Goal: Navigation & Orientation: Find specific page/section

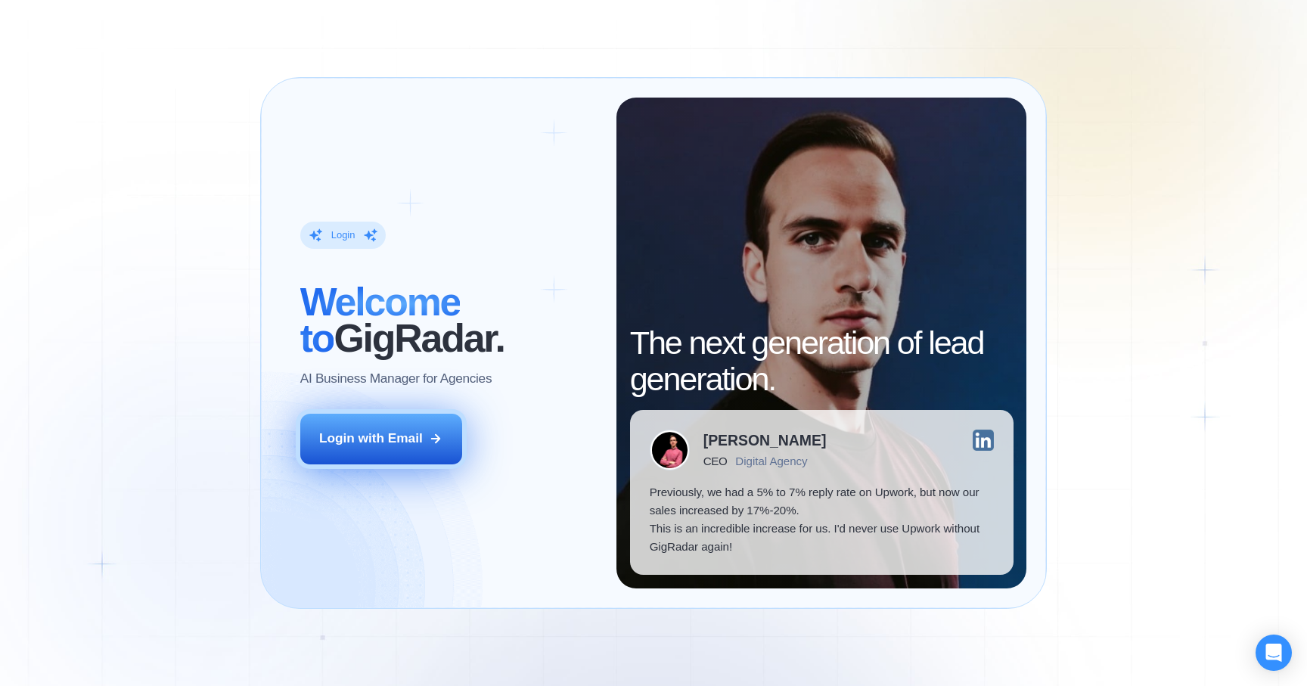
click at [430, 436] on icon at bounding box center [436, 439] width 14 height 14
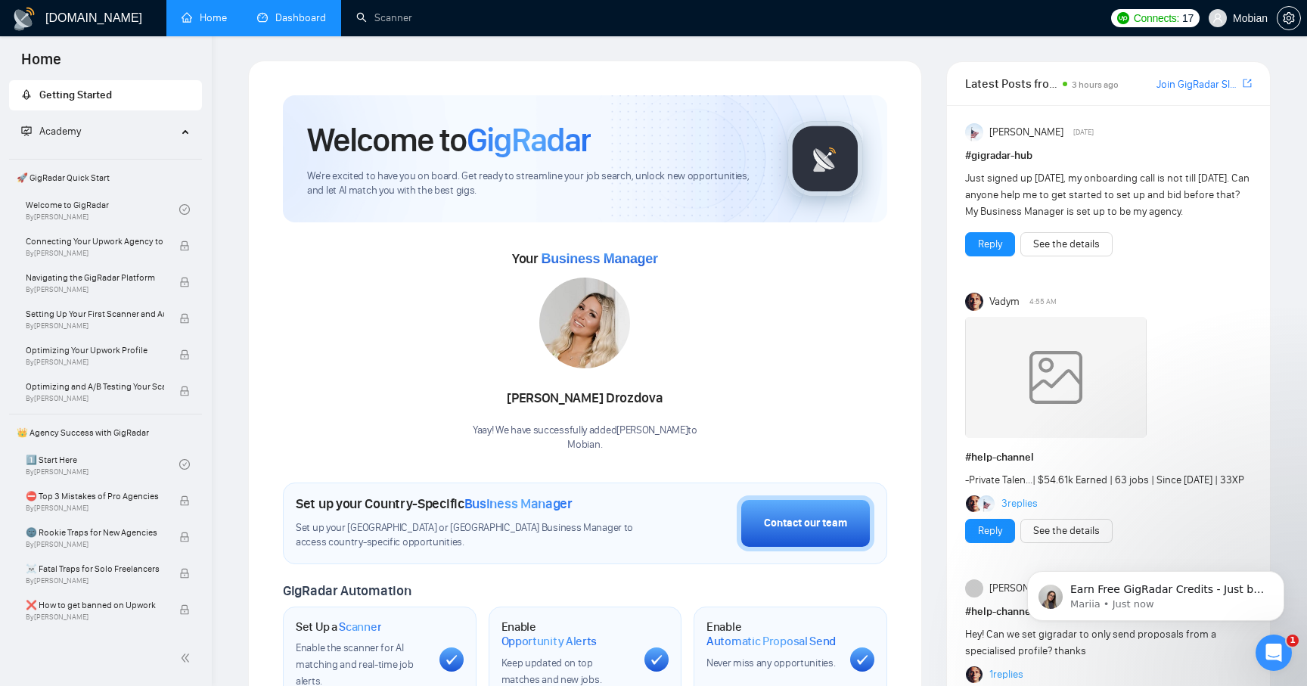
click at [294, 24] on link "Dashboard" at bounding box center [291, 17] width 69 height 13
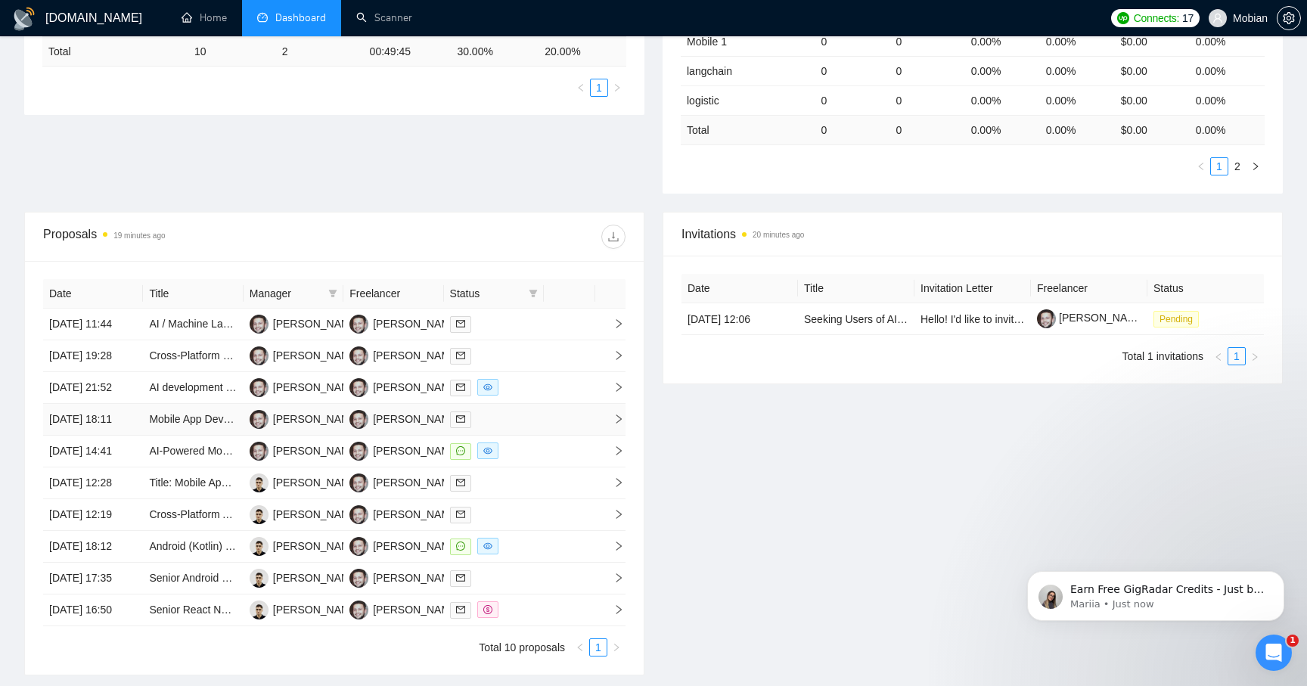
scroll to position [392, 0]
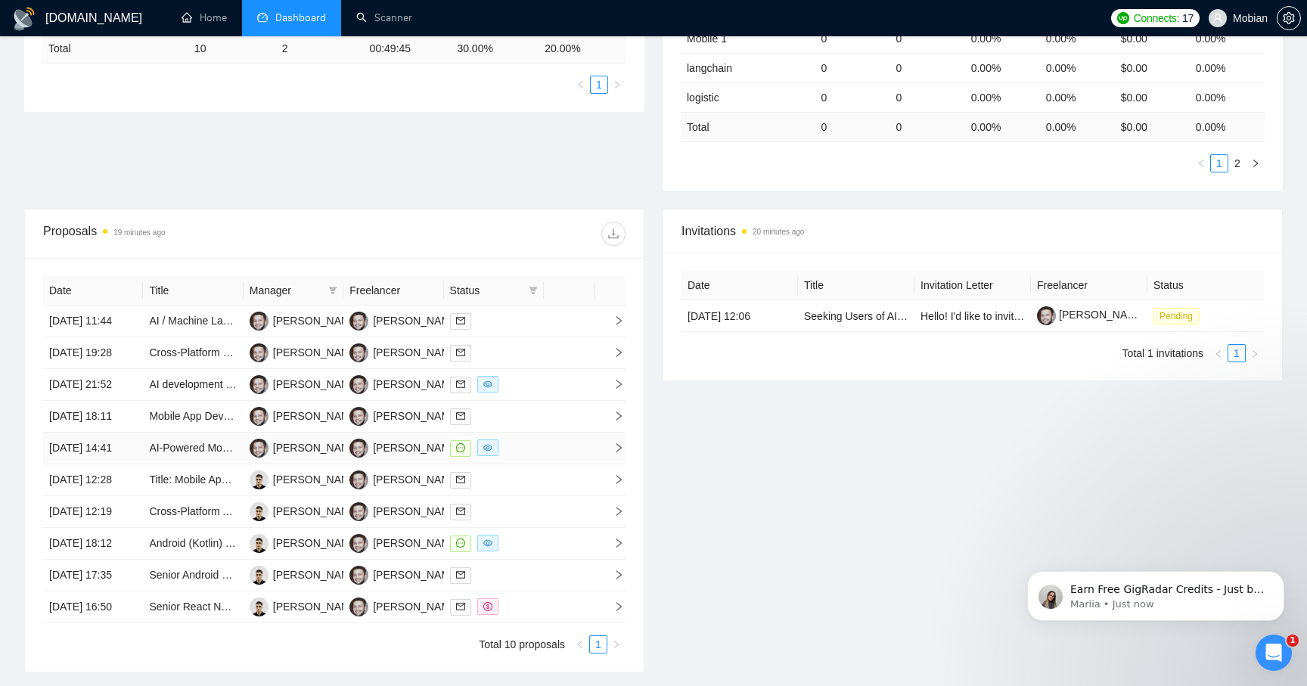
click at [546, 465] on td at bounding box center [569, 449] width 51 height 32
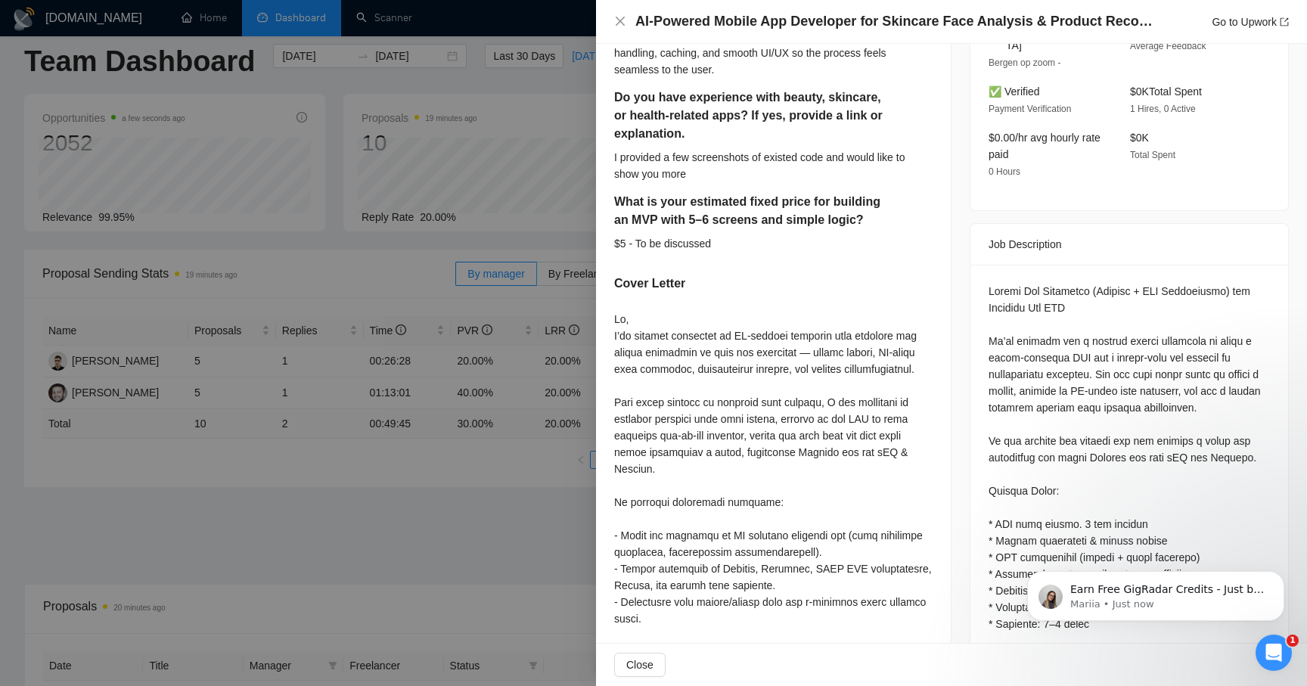
scroll to position [0, 0]
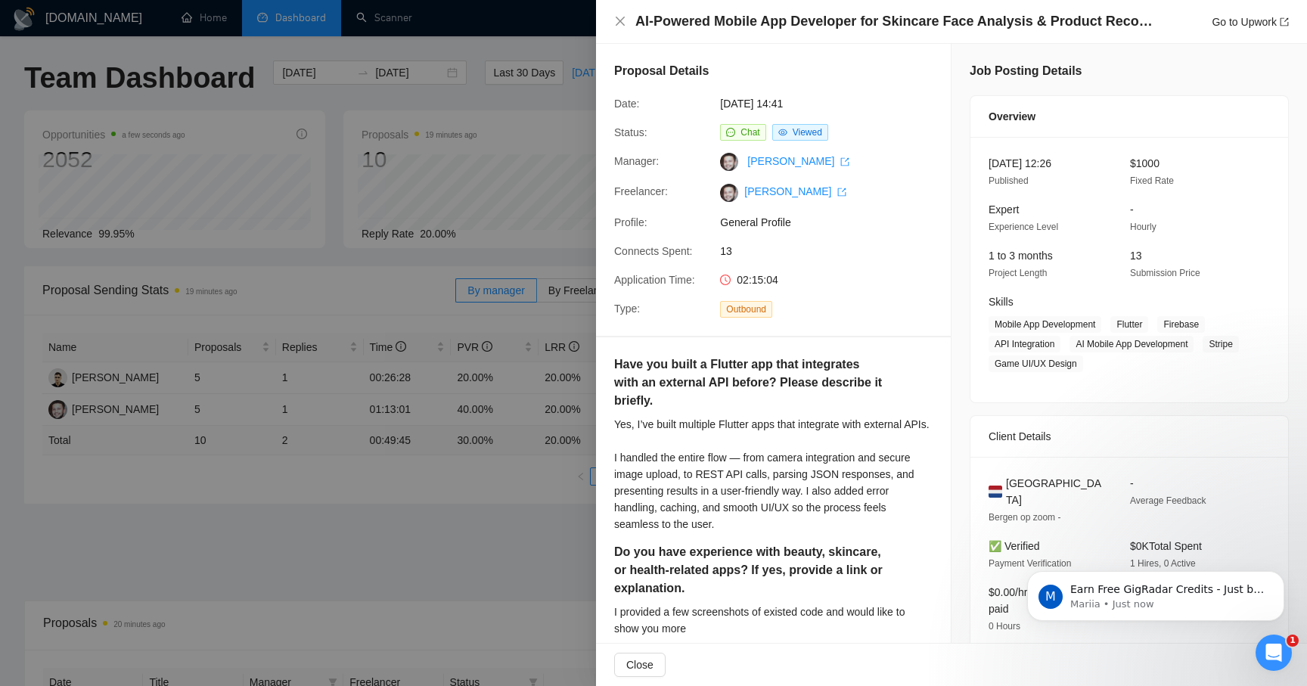
click at [748, 134] on span "Chat" at bounding box center [750, 132] width 19 height 11
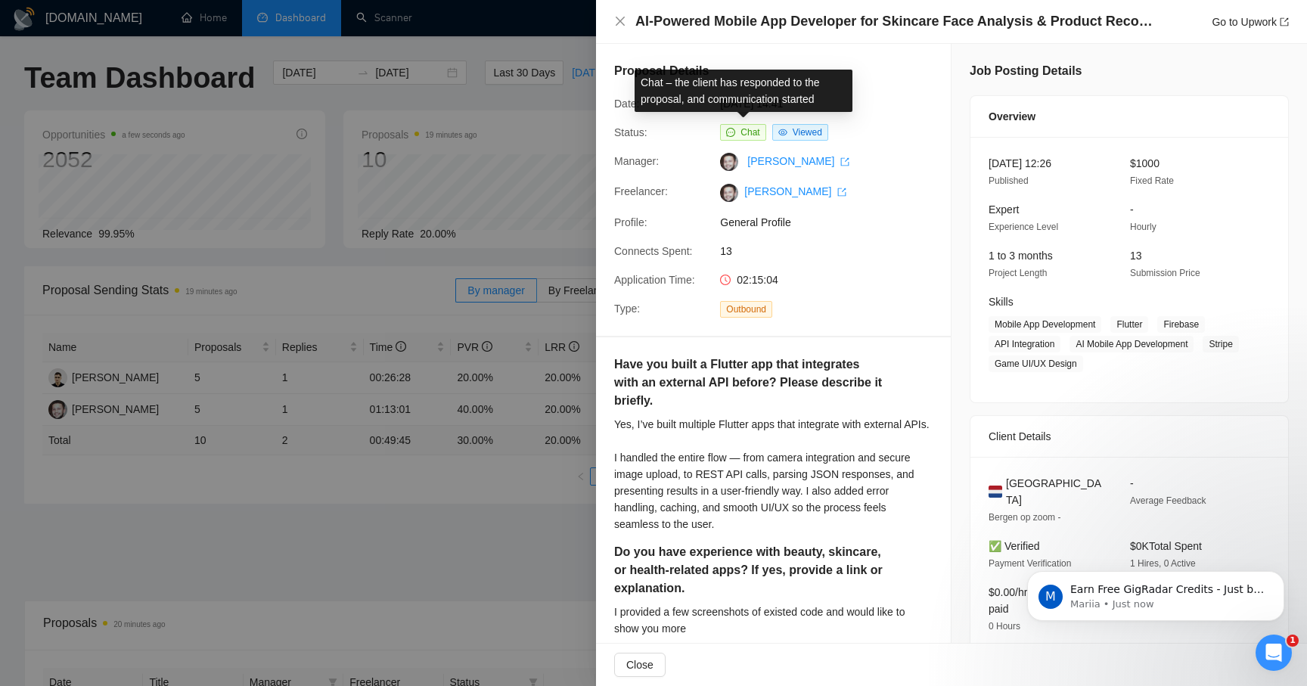
click at [745, 132] on span "Chat" at bounding box center [750, 132] width 19 height 11
